Goal: Information Seeking & Learning: Learn about a topic

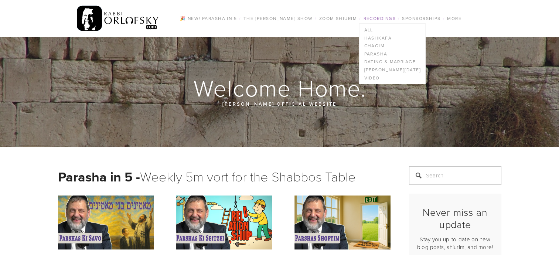
click at [382, 16] on link "Recordings" at bounding box center [379, 19] width 37 height 10
click at [369, 31] on link "All" at bounding box center [391, 30] width 65 height 8
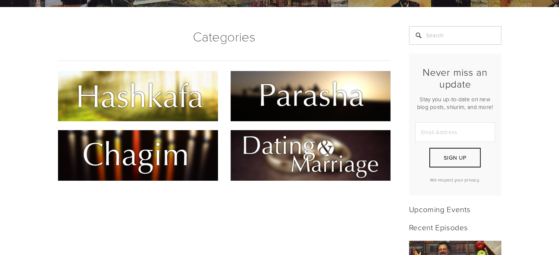
scroll to position [137, 0]
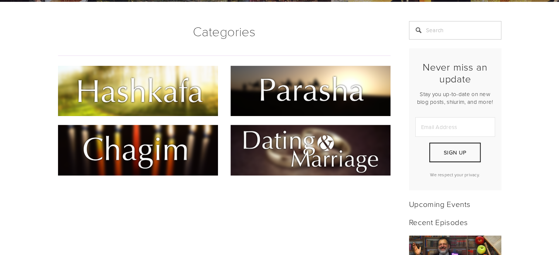
click at [193, 97] on img at bounding box center [138, 91] width 160 height 50
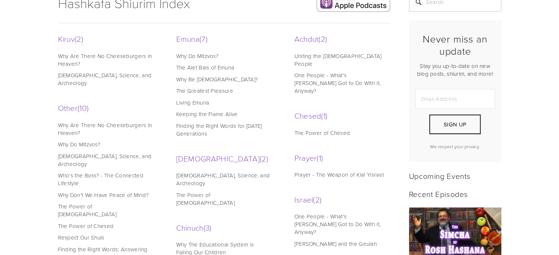
scroll to position [171, 0]
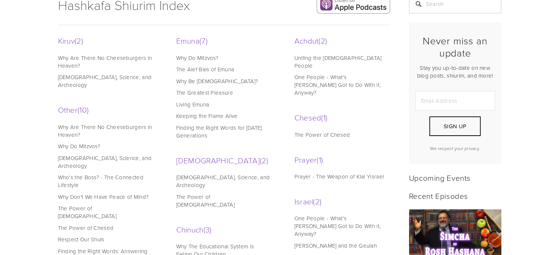
click at [319, 73] on link "One People - What's Ahavas Yisroel Got to Do With it, Anyway?" at bounding box center [341, 84] width 94 height 23
click at [337, 172] on link "Prayer - The Weapon of Klal Yisrael" at bounding box center [341, 176] width 94 height 8
click at [448, 4] on input "Search" at bounding box center [455, 4] width 92 height 18
type input "October 7"
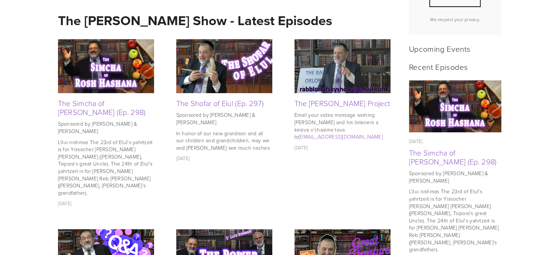
scroll to position [298, 0]
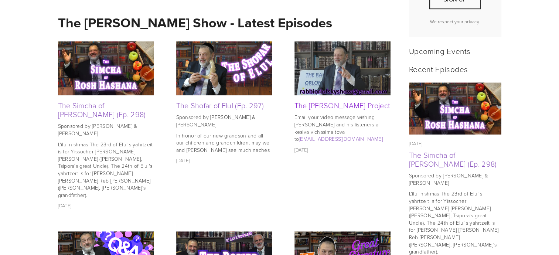
click at [329, 110] on link "The [PERSON_NAME] Project" at bounding box center [342, 105] width 96 height 10
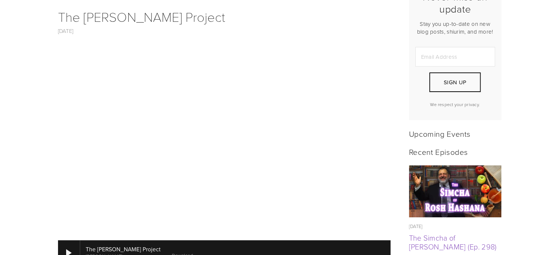
scroll to position [219, 0]
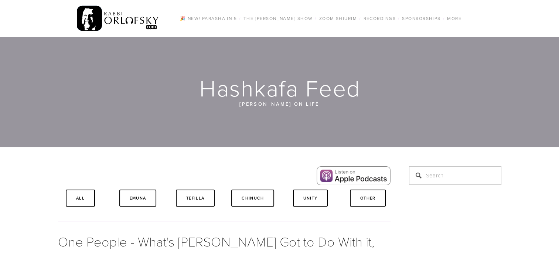
click at [319, 70] on div at bounding box center [279, 92] width 559 height 110
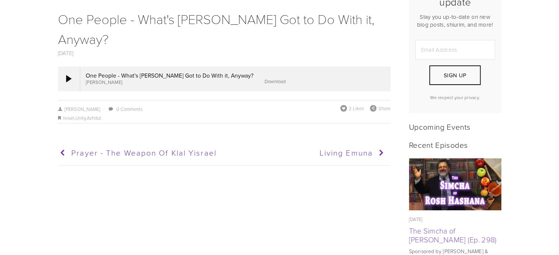
scroll to position [220, 0]
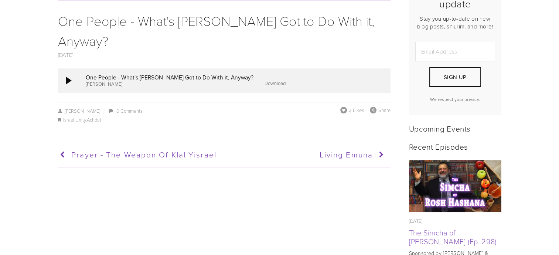
click at [213, 78] on div at bounding box center [235, 80] width 310 height 24
click at [68, 79] on div at bounding box center [69, 80] width 6 height 7
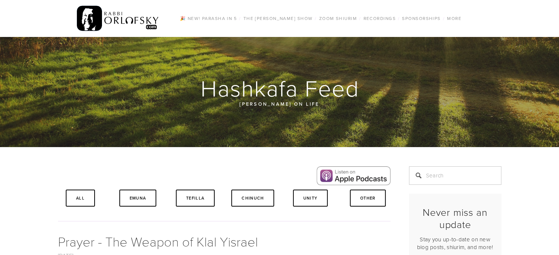
scroll to position [223, 0]
